Goal: Task Accomplishment & Management: Manage account settings

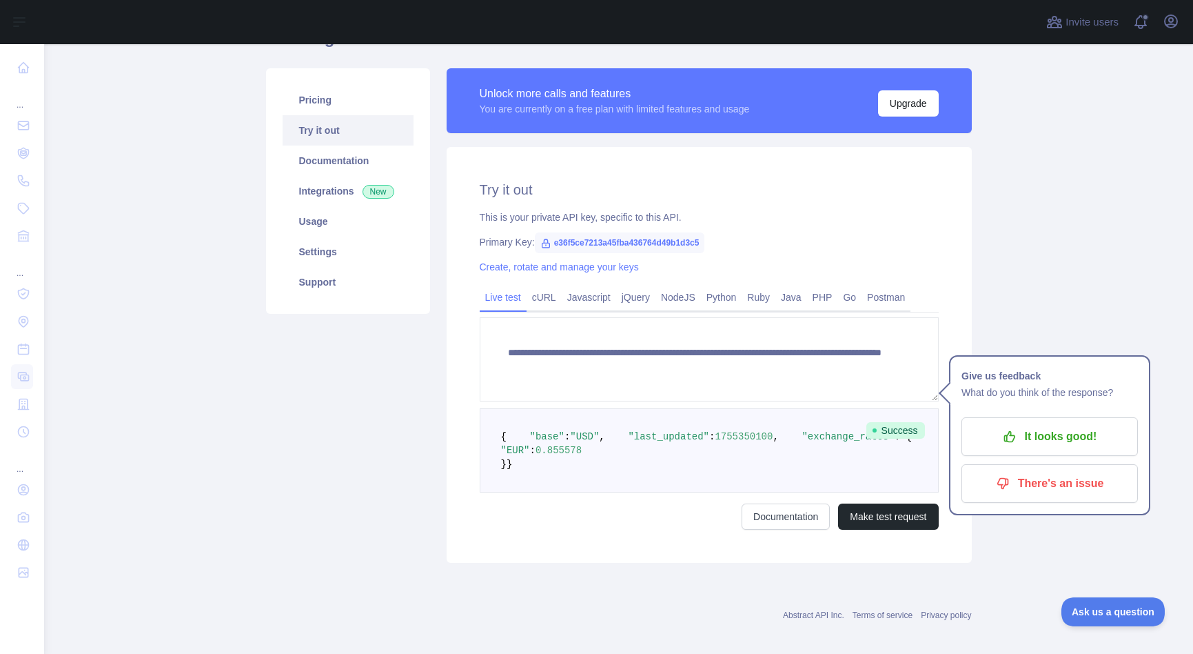
scroll to position [77, 0]
click at [345, 273] on link "Support" at bounding box center [348, 282] width 131 height 30
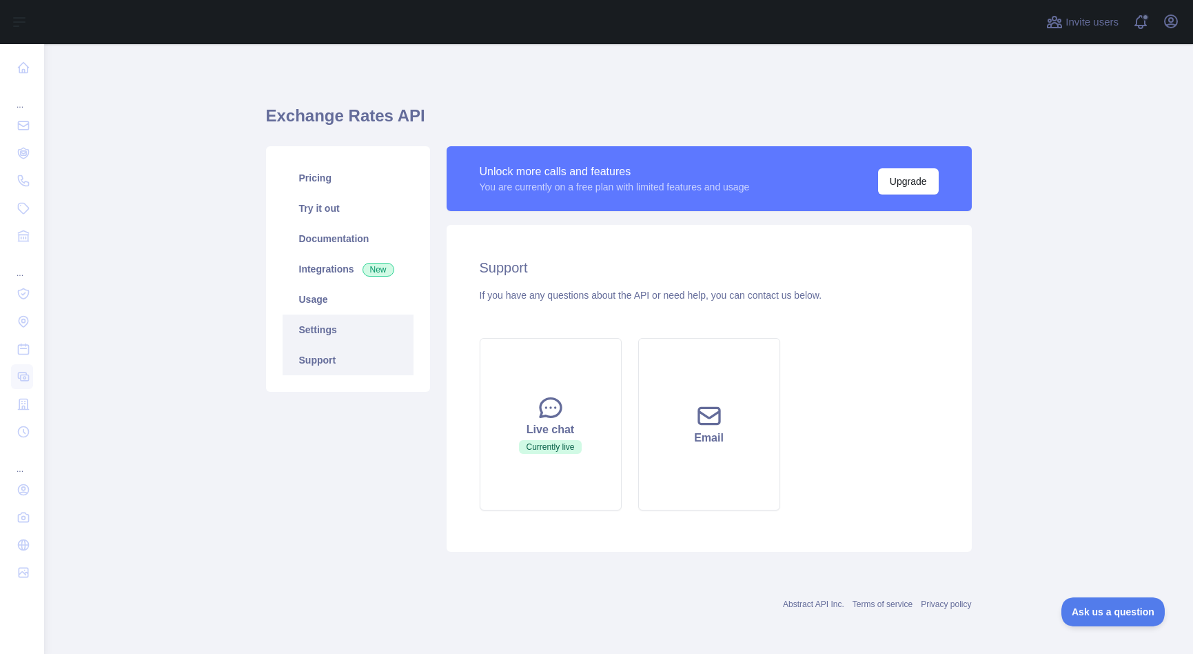
click at [329, 336] on link "Settings" at bounding box center [348, 329] width 131 height 30
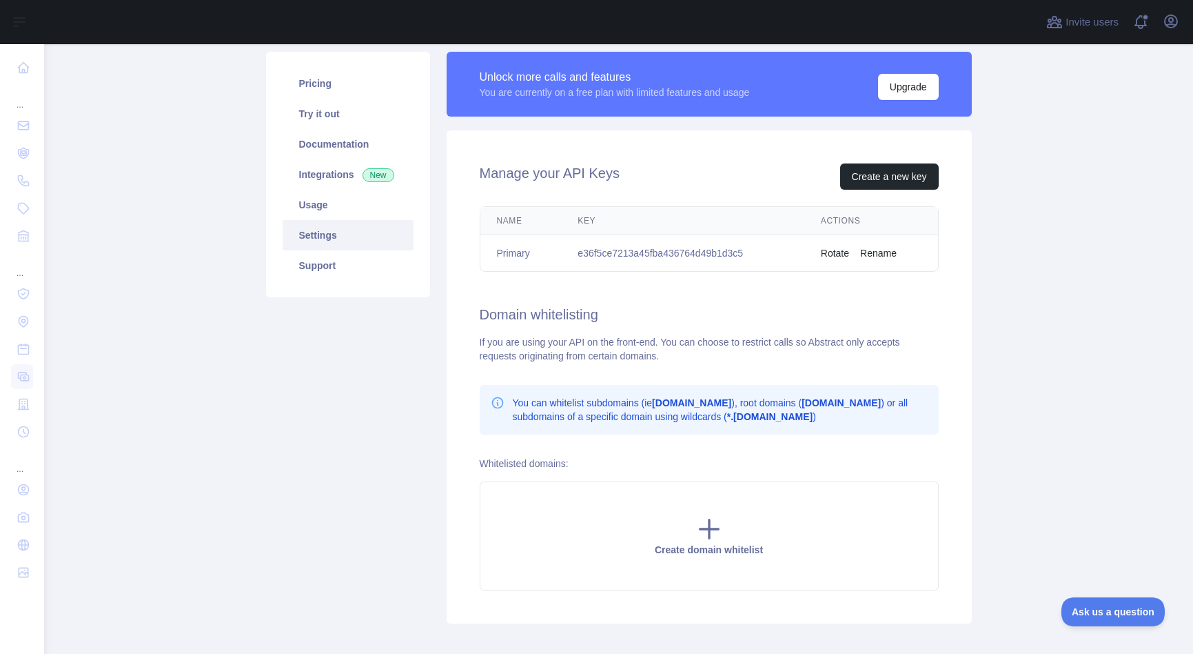
scroll to position [60, 0]
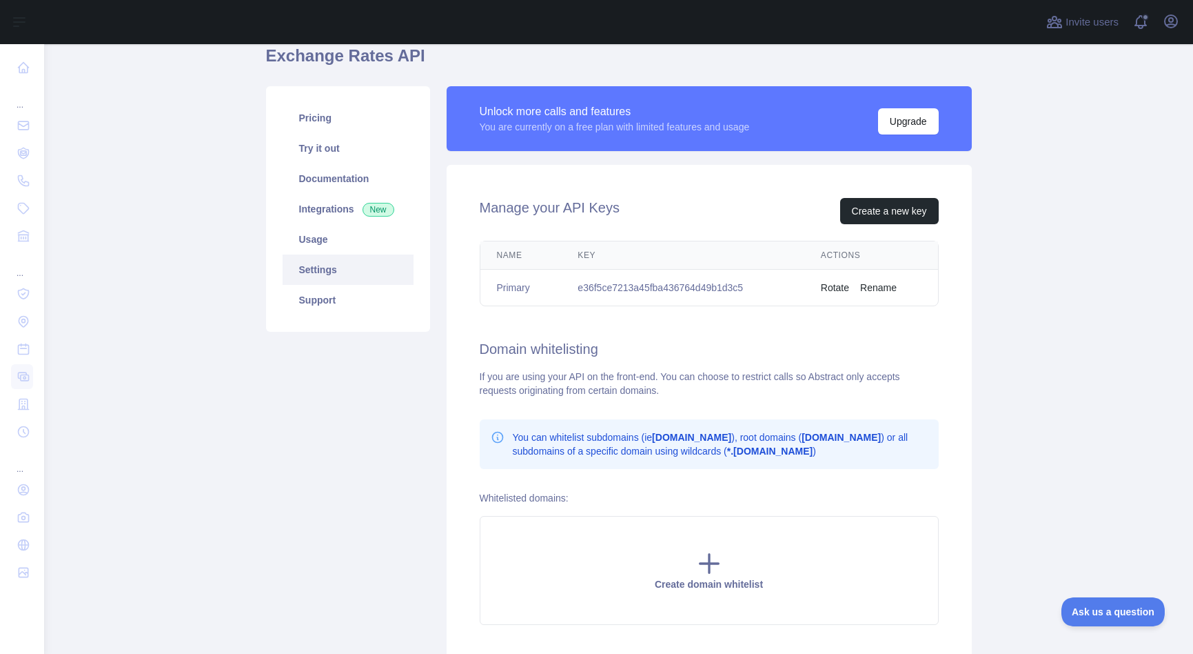
click at [714, 288] on td "e36f5ce7213a45fba436764d49b1d3c5" at bounding box center [682, 288] width 243 height 37
copy td "e36f5ce7213a45fba436764d49b1d3c5"
